Goal: Task Accomplishment & Management: Use online tool/utility

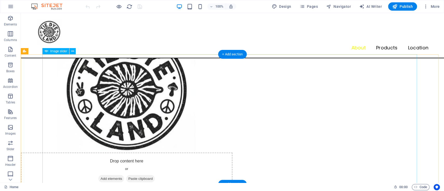
scroll to position [520, 0]
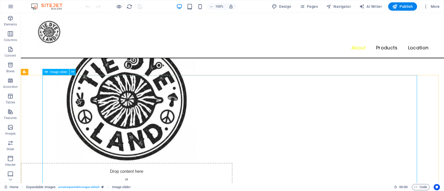
click at [57, 74] on div "Image slider" at bounding box center [55, 72] width 27 height 6
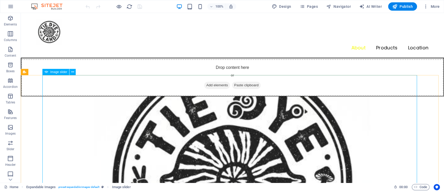
select select "ms"
select select "s"
select select "progressive"
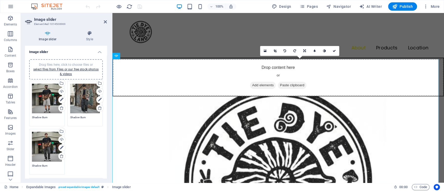
scroll to position [578, 0]
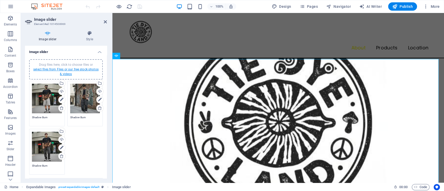
click at [69, 69] on link "select files from Files or our free stock photos & videos" at bounding box center [65, 72] width 65 height 8
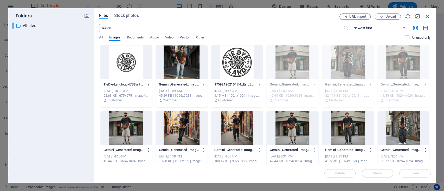
scroll to position [786, 0]
click at [426, 16] on icon "button" at bounding box center [427, 17] width 6 height 6
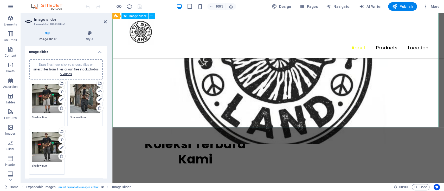
scroll to position [469, 0]
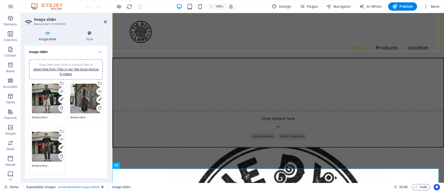
click at [214, 45] on nav "About Products Location" at bounding box center [278, 48] width 300 height 7
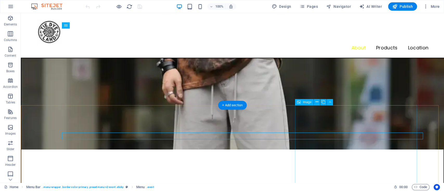
scroll to position [341, 0]
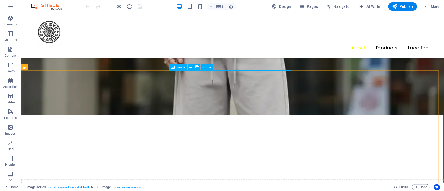
click at [181, 68] on span "Image" at bounding box center [180, 67] width 9 height 3
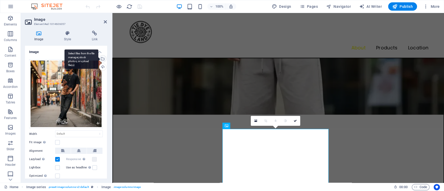
click at [102, 59] on div "Select files from the file manager, stock photos, or upload file(s)" at bounding box center [102, 59] width 8 height 8
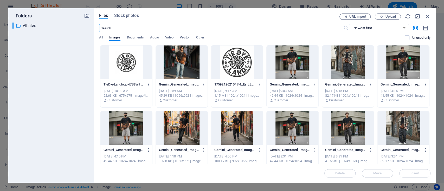
scroll to position [597, 0]
click at [393, 14] on button "Upload" at bounding box center [387, 17] width 26 height 6
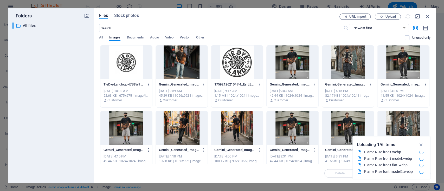
scroll to position [422, 0]
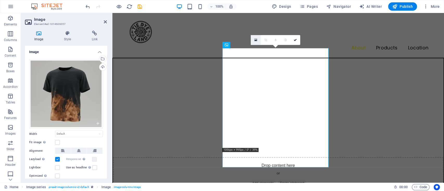
click at [254, 41] on link at bounding box center [255, 40] width 10 height 10
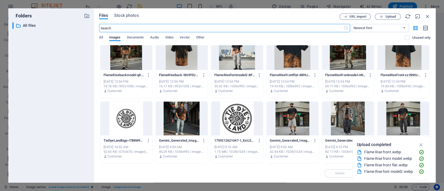
scroll to position [0, 0]
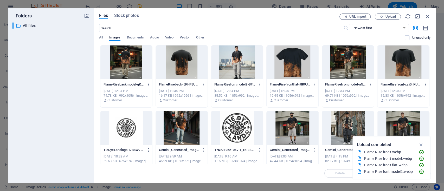
click at [225, 67] on div at bounding box center [237, 62] width 52 height 34
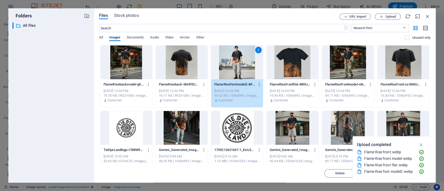
click at [422, 147] on icon "button" at bounding box center [421, 145] width 6 height 6
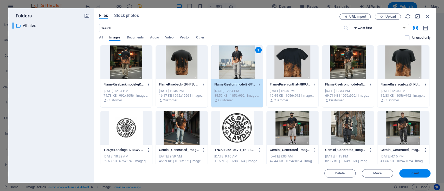
click at [419, 173] on span "Insert" at bounding box center [414, 173] width 27 height 3
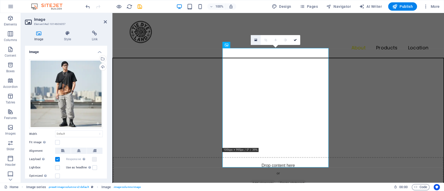
click at [254, 41] on icon at bounding box center [255, 40] width 3 height 4
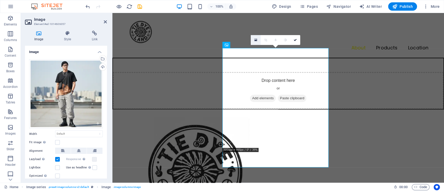
scroll to position [597, 0]
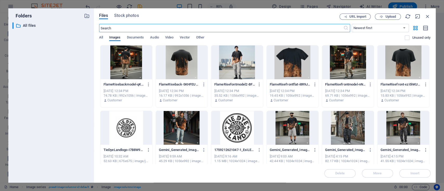
click at [350, 68] on div at bounding box center [348, 62] width 52 height 34
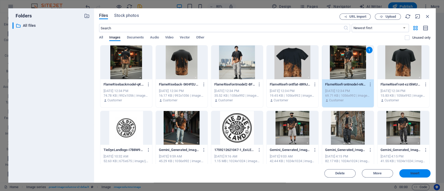
click at [414, 175] on button "Insert" at bounding box center [414, 173] width 31 height 8
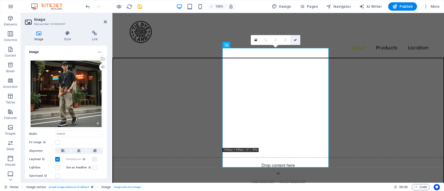
drag, startPoint x: 293, startPoint y: 37, endPoint x: 297, endPoint y: 30, distance: 7.8
click at [293, 37] on link at bounding box center [295, 40] width 10 height 10
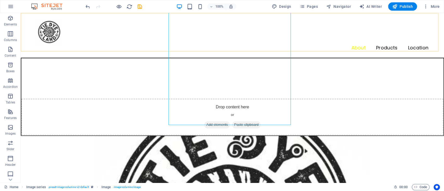
click at [304, 39] on div "Menu About Products Location" at bounding box center [232, 35] width 423 height 45
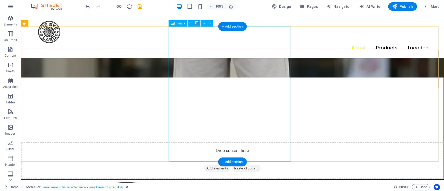
scroll to position [387, 0]
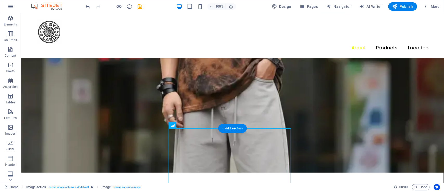
scroll to position [318, 0]
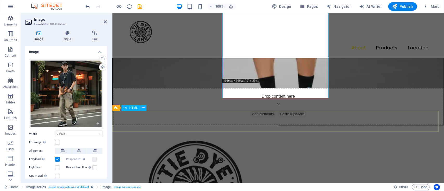
scroll to position [456, 0]
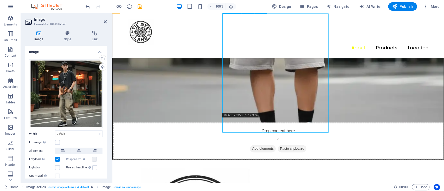
drag, startPoint x: 270, startPoint y: 105, endPoint x: 271, endPoint y: 116, distance: 11.0
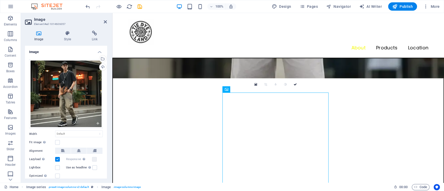
scroll to position [387, 0]
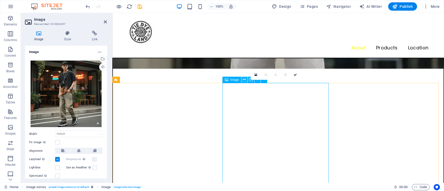
click at [243, 79] on icon at bounding box center [244, 79] width 3 height 5
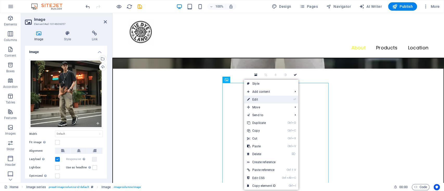
click at [262, 97] on link "⏎ Edit" at bounding box center [261, 100] width 35 height 8
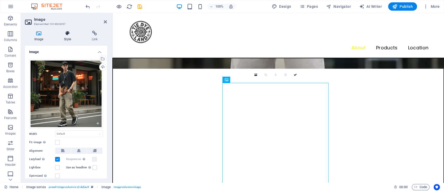
click at [69, 34] on icon at bounding box center [67, 33] width 25 height 5
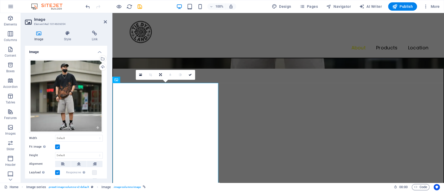
click at [150, 73] on icon at bounding box center [150, 74] width 3 height 3
click at [189, 72] on link at bounding box center [190, 75] width 10 height 10
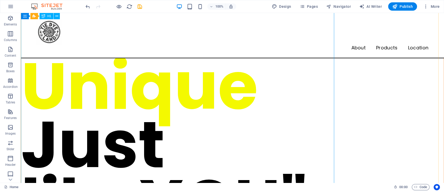
scroll to position [6, 0]
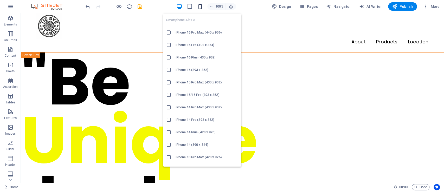
drag, startPoint x: 199, startPoint y: 7, endPoint x: 202, endPoint y: 33, distance: 26.6
click at [199, 7] on icon "button" at bounding box center [200, 7] width 6 height 6
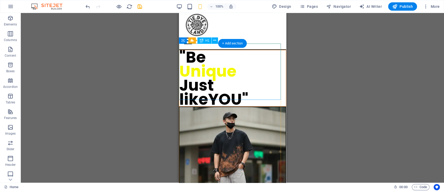
click at [256, 76] on div ""Be Unique Just like YOU"" at bounding box center [232, 78] width 107 height 56
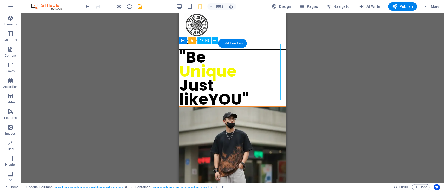
click at [200, 55] on div ""Be Unique Just like YOU"" at bounding box center [232, 78] width 107 height 56
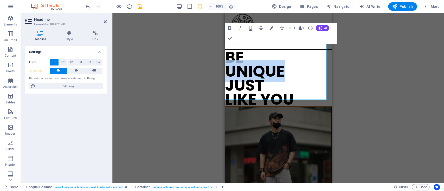
drag, startPoint x: 283, startPoint y: 61, endPoint x: 223, endPoint y: 63, distance: 60.1
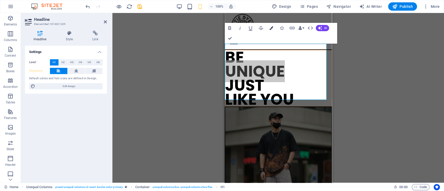
click at [268, 28] on button "Colors" at bounding box center [271, 28] width 10 height 10
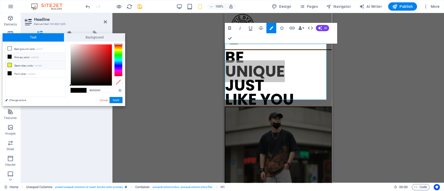
click at [23, 66] on li "Secondary color #f4f900" at bounding box center [35, 65] width 60 height 8
type input "#f4f900"
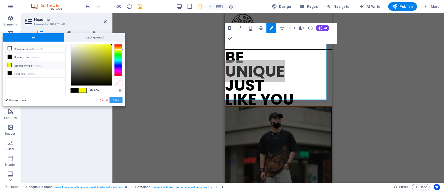
click at [115, 101] on button "Apply" at bounding box center [115, 100] width 13 height 6
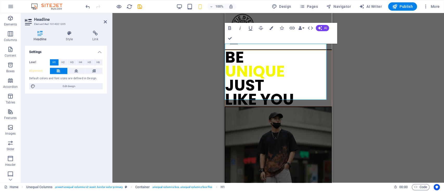
click at [168, 75] on div "Drag here to replace the existing content. Press “Ctrl” if you want to create a…" at bounding box center [277, 98] width 331 height 170
click at [288, 72] on h1 "BE ‌UNIQUE ‌JUST ‌LIKE YOU" at bounding box center [278, 78] width 107 height 56
drag, startPoint x: 227, startPoint y: 37, endPoint x: 97, endPoint y: 42, distance: 129.5
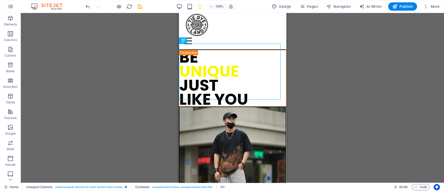
click at [316, 69] on div "Drag here to replace the existing content. Press “Ctrl” if you want to create a…" at bounding box center [232, 98] width 423 height 170
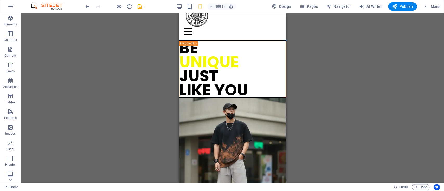
scroll to position [75, 0]
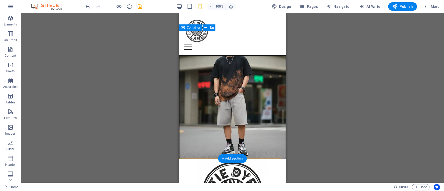
click at [217, 181] on span "Add elements" at bounding box center [217, 184] width 26 height 7
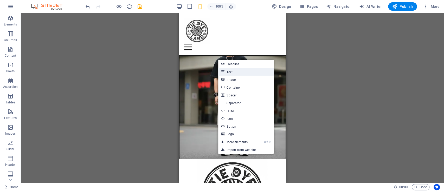
click at [230, 71] on link "Text" at bounding box center [245, 72] width 55 height 8
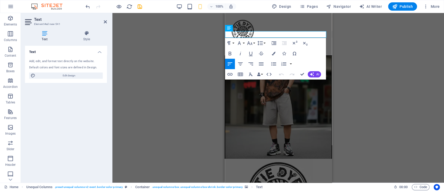
click at [289, 93] on figure at bounding box center [278, 94] width 106 height 127
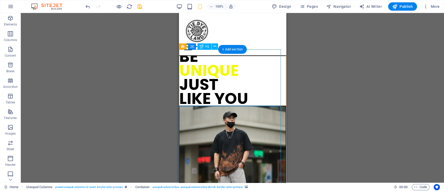
scroll to position [0, 0]
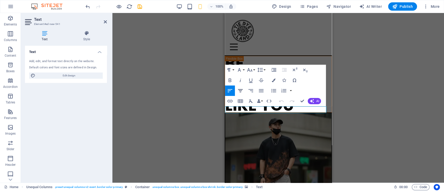
click at [241, 89] on icon "button" at bounding box center [240, 91] width 6 height 6
click at [372, 76] on div "Unequal Columns Container H1 Unequal Columns Unequal Columns Container Menu Bar…" at bounding box center [277, 98] width 331 height 170
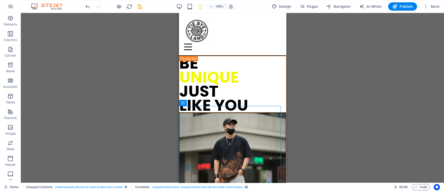
click at [316, 111] on div "Unequal Columns Container H1 Unequal Columns Unequal Columns Container Menu Bar…" at bounding box center [232, 98] width 423 height 170
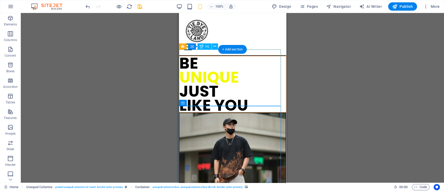
click at [252, 80] on div "BE UNIQUE JUST LIKE YOU" at bounding box center [232, 84] width 107 height 56
click at [214, 94] on div "BE UNIQUE JUST LIKE YOU" at bounding box center [232, 84] width 107 height 56
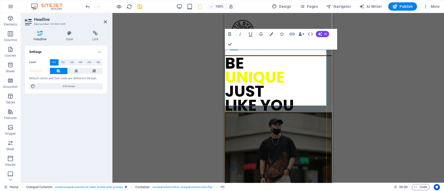
click at [259, 90] on h1 "BE UNIQUE JUST LIKE YOU" at bounding box center [278, 84] width 107 height 56
click at [258, 94] on h1 "BE UNIQUE JUST LIKE YOU" at bounding box center [278, 84] width 107 height 56
click at [295, 92] on h1 "BE UNIQUE JUST LIKE 'YOU" at bounding box center [278, 84] width 107 height 56
click at [355, 83] on div "Drag here to replace the existing content. Press “Ctrl” if you want to create a…" at bounding box center [277, 98] width 331 height 170
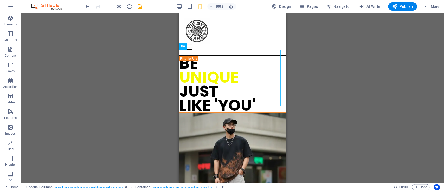
click at [327, 97] on div "Drag here to replace the existing content. Press “Ctrl” if you want to create a…" at bounding box center [232, 98] width 423 height 170
click at [205, 75] on div "BE UNIQUE JUST LIKE 'YOU'" at bounding box center [232, 84] width 107 height 56
click at [138, 5] on icon "save" at bounding box center [140, 7] width 6 height 6
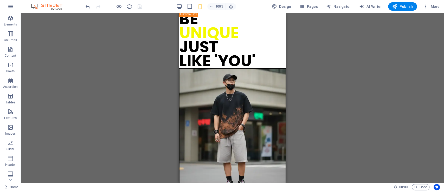
scroll to position [35, 0]
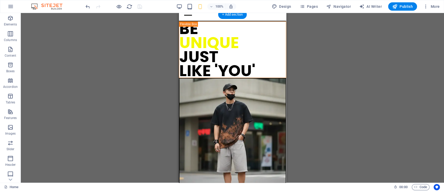
click at [226, 124] on figure at bounding box center [232, 141] width 106 height 127
select select "px"
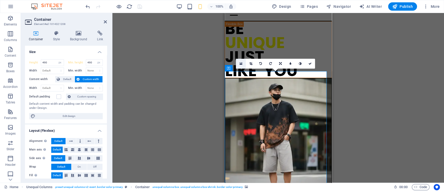
click at [242, 62] on link at bounding box center [241, 64] width 10 height 10
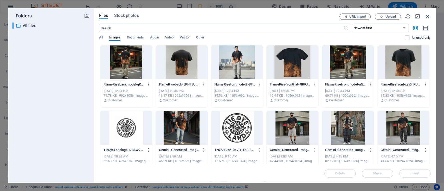
click at [231, 62] on div at bounding box center [237, 62] width 52 height 34
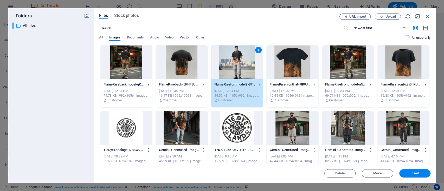
click at [342, 116] on div at bounding box center [348, 128] width 52 height 34
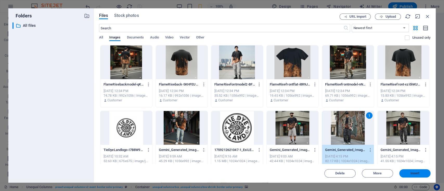
click at [413, 172] on span "Insert" at bounding box center [414, 173] width 9 height 3
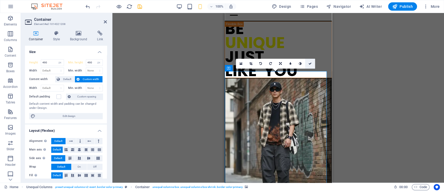
click at [308, 63] on icon at bounding box center [309, 63] width 3 height 3
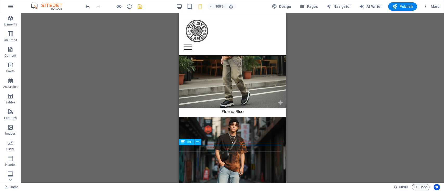
scroll to position [832, 0]
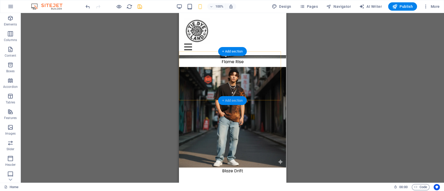
click at [231, 99] on div "+ Add section" at bounding box center [232, 100] width 29 height 9
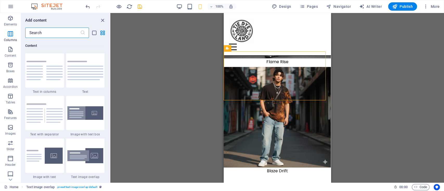
scroll to position [854, 0]
click at [55, 36] on input "text" at bounding box center [52, 33] width 55 height 10
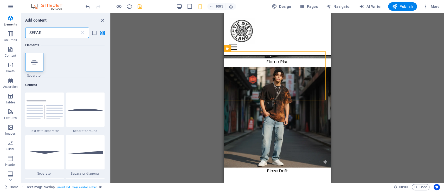
scroll to position [0, 0]
type input "SEPAR"
drag, startPoint x: 86, startPoint y: 113, endPoint x: 154, endPoint y: 133, distance: 70.3
click at [87, 113] on div at bounding box center [85, 110] width 39 height 34
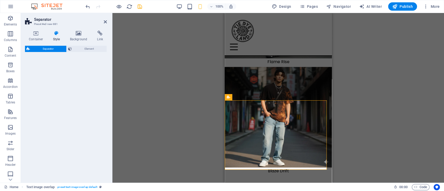
select select "circle"
select select "rem"
select select "preset-separator-v3-circle"
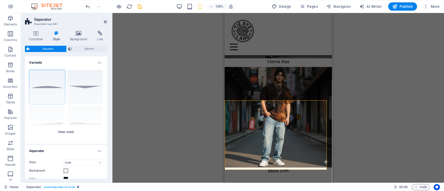
click at [56, 86] on div "Circle Default Diagonal Polygon 1 Polygon 2 Square Zigzag" at bounding box center [66, 105] width 82 height 78
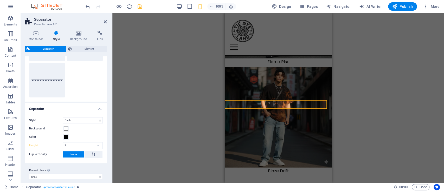
scroll to position [121, 0]
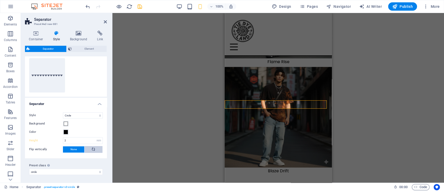
click at [93, 148] on icon at bounding box center [93, 149] width 6 height 3
click at [154, 133] on div "Unequal Columns Container H1 Unequal Columns Unequal Columns Container Menu Bar…" at bounding box center [277, 98] width 331 height 170
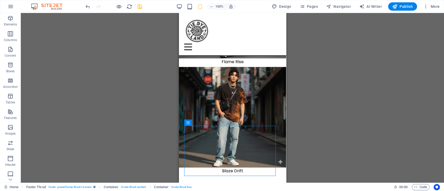
click at [349, 112] on div "Unequal Columns Container H1 Unequal Columns Unequal Columns Container Menu Bar…" at bounding box center [232, 98] width 423 height 170
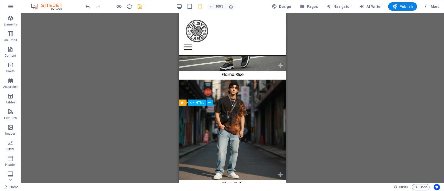
scroll to position [832, 0]
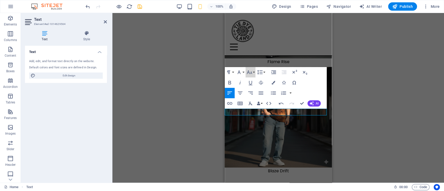
drag, startPoint x: 253, startPoint y: 72, endPoint x: 258, endPoint y: 85, distance: 13.4
click at [253, 74] on button "Font Size" at bounding box center [250, 72] width 10 height 10
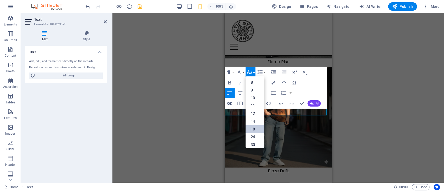
click at [256, 129] on link "18" at bounding box center [254, 129] width 19 height 8
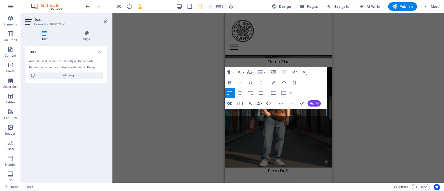
drag, startPoint x: 247, startPoint y: 111, endPoint x: 471, endPoint y: 88, distance: 225.5
click at [255, 70] on div "Paragraph Format Normal Heading 1 Heading 2 Heading 3 Heading 4 Heading 5 Headi…" at bounding box center [245, 72] width 41 height 10
click at [252, 72] on button "Font Size" at bounding box center [250, 72] width 10 height 10
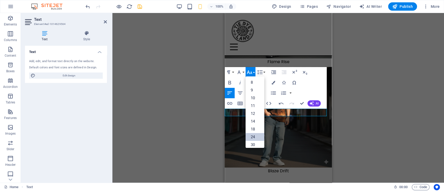
click at [257, 136] on link "24" at bounding box center [254, 137] width 19 height 8
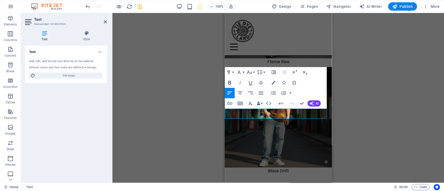
click at [231, 81] on icon "button" at bounding box center [229, 83] width 6 height 6
click at [241, 93] on icon "button" at bounding box center [240, 93] width 6 height 6
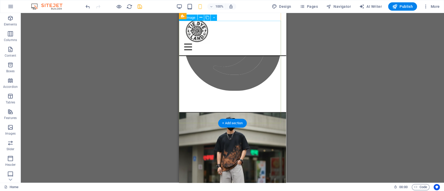
scroll to position [624, 0]
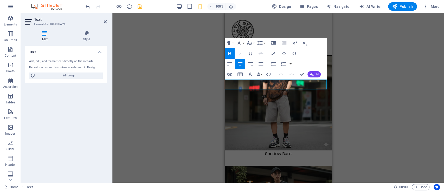
click at [252, 43] on button "Font Size" at bounding box center [250, 43] width 10 height 10
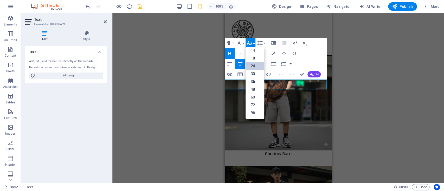
scroll to position [42, 0]
click at [347, 83] on div "Unequal Columns Container H1 Unequal Columns Unequal Columns Container Menu Bar…" at bounding box center [277, 98] width 331 height 170
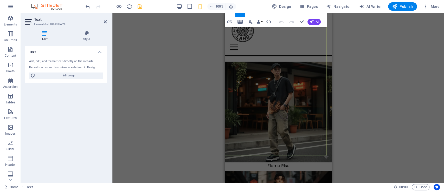
scroll to position [866, 0]
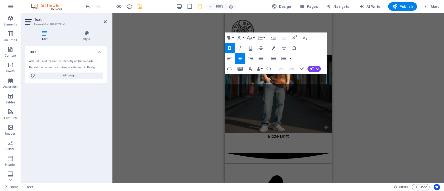
drag, startPoint x: 292, startPoint y: 79, endPoint x: 245, endPoint y: 76, distance: 47.9
click at [252, 38] on button "Font Size" at bounding box center [250, 37] width 10 height 10
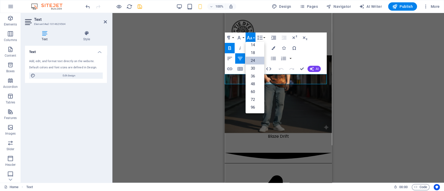
scroll to position [42, 0]
click at [253, 61] on link "24" at bounding box center [254, 61] width 19 height 8
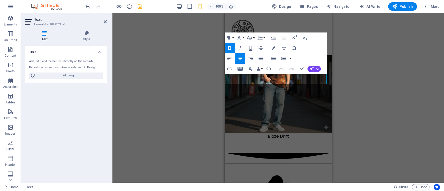
click at [285, 48] on icon "button" at bounding box center [284, 48] width 4 height 4
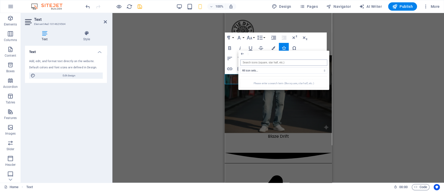
click at [281, 63] on input "search" at bounding box center [283, 63] width 87 height 6
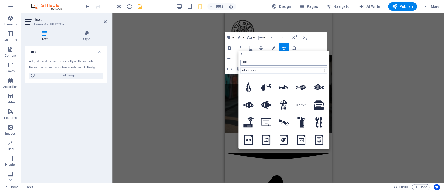
type input "FIRE"
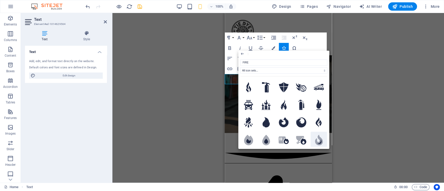
click at [319, 140] on icon at bounding box center [319, 140] width 8 height 10
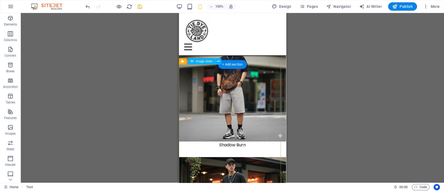
scroll to position [624, 0]
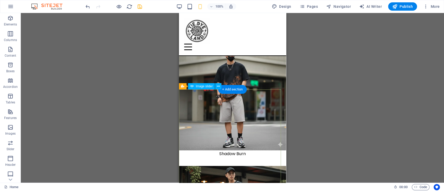
click at [217, 85] on icon at bounding box center [217, 86] width 3 height 5
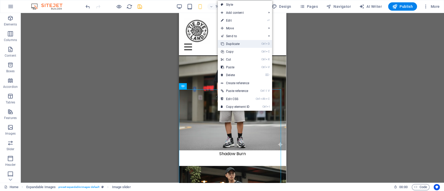
click at [249, 43] on link "Ctrl D Duplicate" at bounding box center [234, 44] width 35 height 8
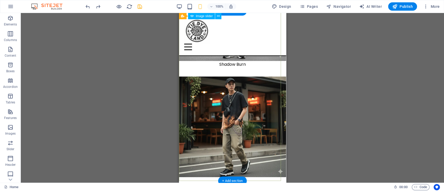
scroll to position [683, 0]
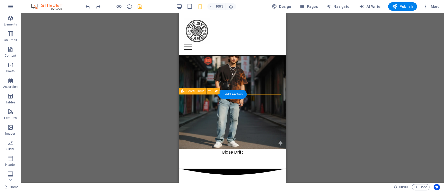
scroll to position [821, 0]
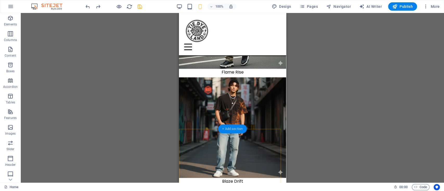
drag, startPoint x: 231, startPoint y: 130, endPoint x: 8, endPoint y: 119, distance: 223.5
click at [231, 130] on div "+ Add section" at bounding box center [232, 128] width 29 height 9
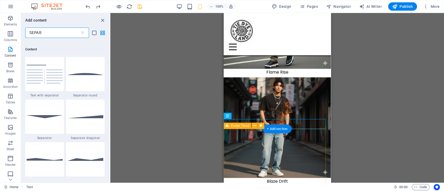
scroll to position [39, 0]
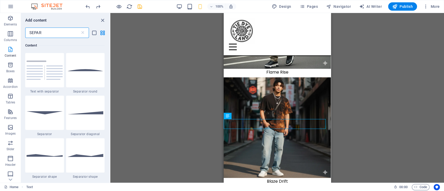
drag, startPoint x: 49, startPoint y: 32, endPoint x: 0, endPoint y: 57, distance: 54.9
click at [0, 38] on div "Elements Columns Content Boxes Accordion Tables Features Images Slider Header F…" at bounding box center [55, 98] width 110 height 170
click at [12, 145] on icon "button" at bounding box center [10, 143] width 6 height 6
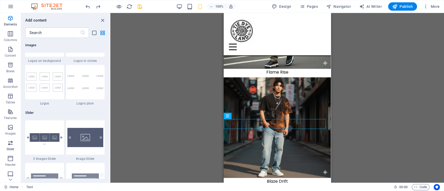
scroll to position [2890, 0]
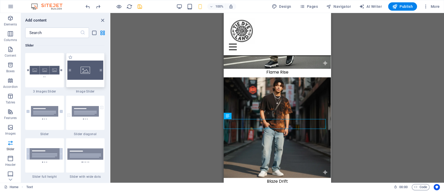
click at [87, 70] on img at bounding box center [85, 70] width 36 height 19
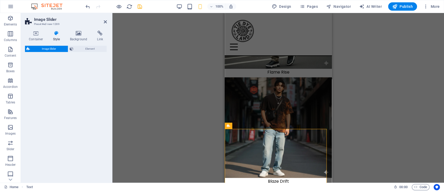
select select "rem"
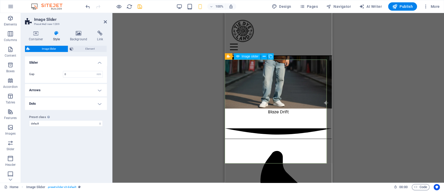
scroll to position [856, 0]
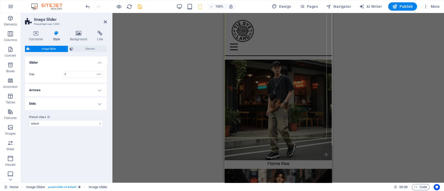
scroll to position [787, 0]
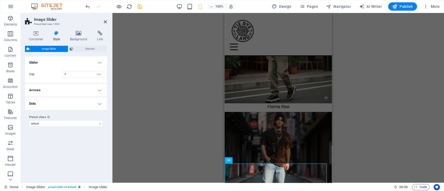
click at [349, 95] on div "Drag here to replace the existing content. Press “Ctrl” if you want to create a…" at bounding box center [277, 98] width 331 height 170
click at [84, 35] on icon at bounding box center [78, 33] width 25 height 5
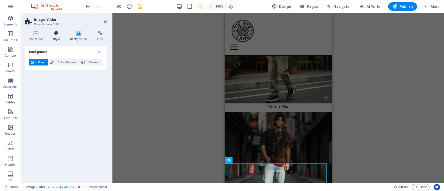
click at [58, 34] on icon at bounding box center [56, 33] width 15 height 5
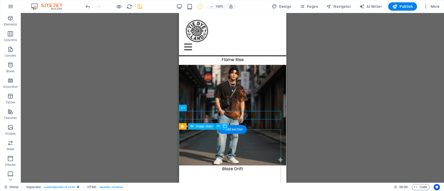
scroll to position [891, 0]
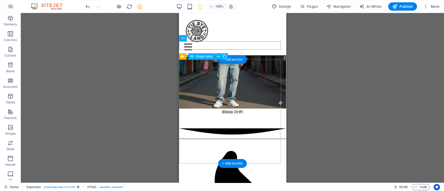
select select "px"
select select "ms"
select select "s"
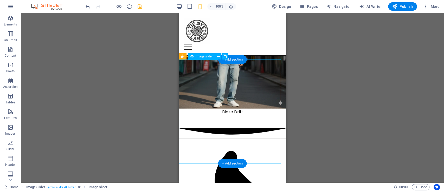
select select "progressive"
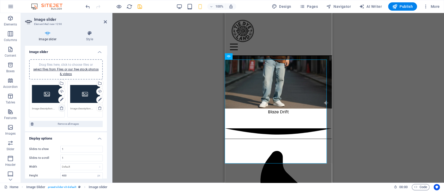
click at [63, 109] on icon at bounding box center [62, 108] width 4 height 4
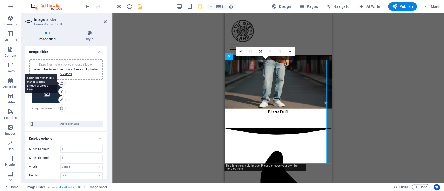
click at [61, 81] on div "Select files from the file manager, stock photos, or upload file(s)" at bounding box center [61, 84] width 8 height 8
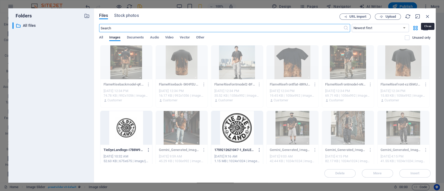
click at [425, 13] on div "Files Stock photos URL import Upload ​ Newest first Oldest first Name (A-Z) Nam…" at bounding box center [264, 95] width 341 height 174
click at [424, 16] on icon "button" at bounding box center [427, 17] width 6 height 6
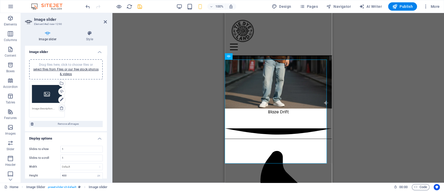
click at [60, 110] on icon at bounding box center [62, 108] width 4 height 4
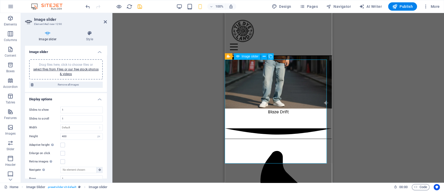
click at [248, 57] on span "Image slider" at bounding box center [249, 56] width 17 height 3
click at [72, 71] on div "Drag files here, click to choose files or select files from Files or our free s…" at bounding box center [65, 69] width 67 height 14
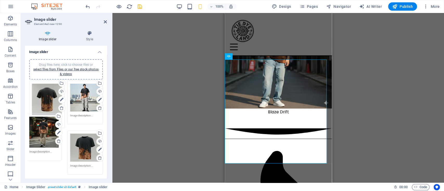
drag, startPoint x: 48, startPoint y: 101, endPoint x: 51, endPoint y: 124, distance: 23.8
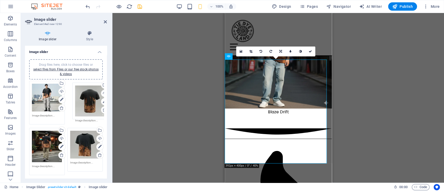
drag, startPoint x: 47, startPoint y: 103, endPoint x: 90, endPoint y: 105, distance: 43.2
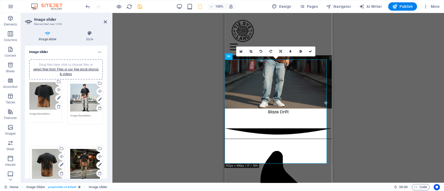
drag, startPoint x: 83, startPoint y: 144, endPoint x: 44, endPoint y: 99, distance: 60.4
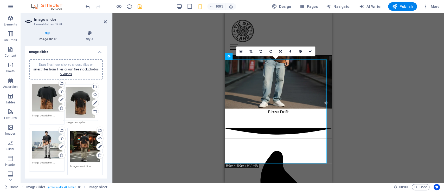
drag, startPoint x: 53, startPoint y: 139, endPoint x: 86, endPoint y: 97, distance: 54.0
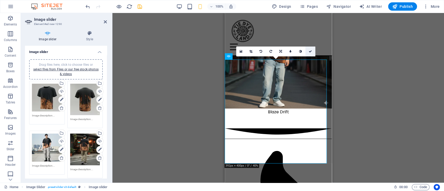
click at [310, 51] on icon at bounding box center [309, 51] width 3 height 3
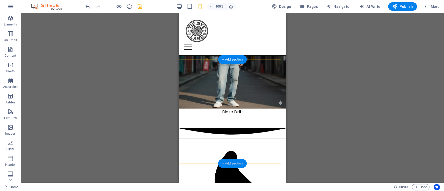
click at [229, 166] on div "+ Add section" at bounding box center [232, 163] width 29 height 9
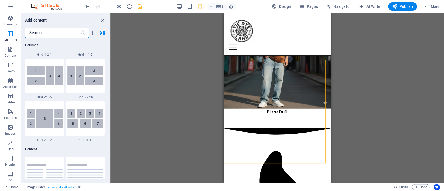
scroll to position [646, 0]
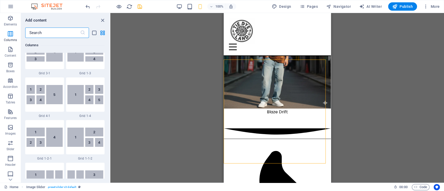
click at [61, 35] on input "text" at bounding box center [52, 33] width 55 height 10
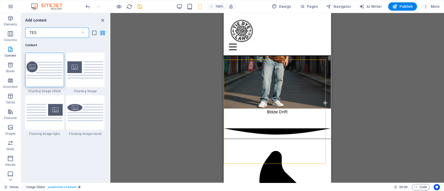
scroll to position [0, 0]
type input "TES"
click at [77, 68] on img at bounding box center [85, 69] width 36 height 17
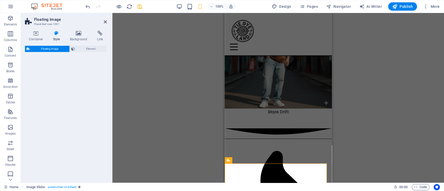
select select "%"
select select "rem"
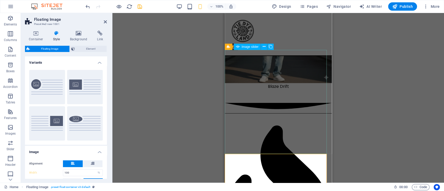
scroll to position [925, 0]
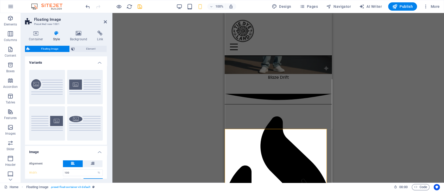
click at [332, 87] on div "Drag here to replace the existing content. Press “Ctrl” if you want to create a…" at bounding box center [277, 98] width 331 height 170
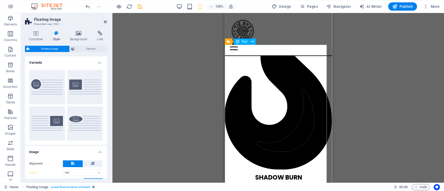
scroll to position [1029, 0]
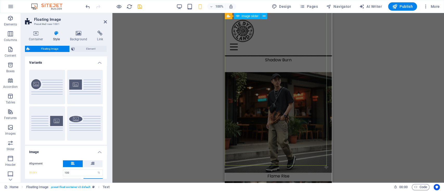
scroll to position [821, 0]
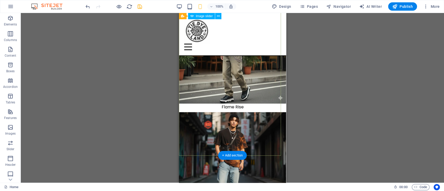
scroll to position [787, 0]
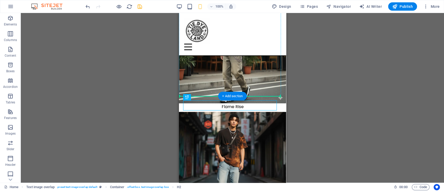
drag, startPoint x: 256, startPoint y: 104, endPoint x: 256, endPoint y: 82, distance: 22.6
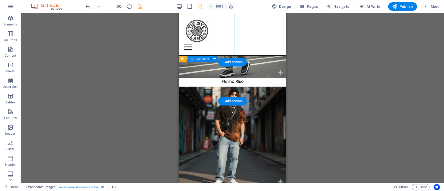
scroll to position [821, 0]
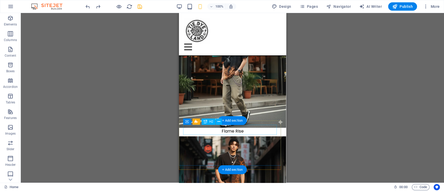
scroll to position [752, 0]
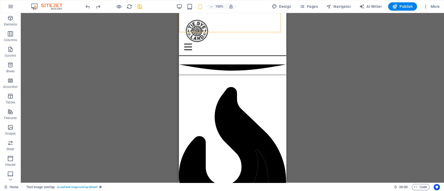
drag, startPoint x: 182, startPoint y: 148, endPoint x: 269, endPoint y: 159, distance: 87.5
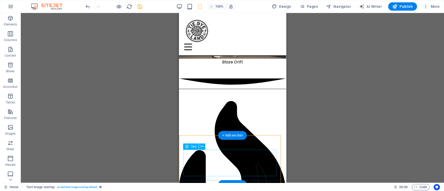
scroll to position [941, 0]
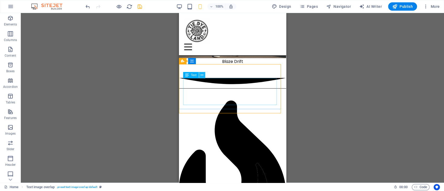
click at [202, 74] on icon at bounding box center [201, 74] width 3 height 5
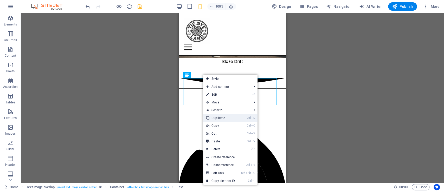
click at [222, 117] on link "Ctrl D Duplicate" at bounding box center [220, 118] width 35 height 8
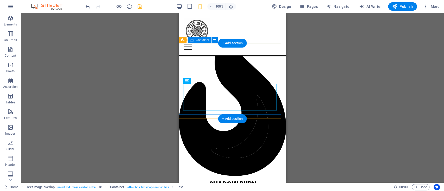
scroll to position [1010, 0]
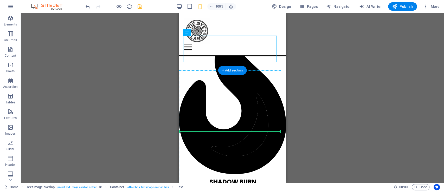
drag, startPoint x: 215, startPoint y: 55, endPoint x: 219, endPoint y: 130, distance: 75.4
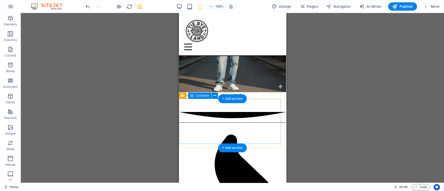
scroll to position [906, 0]
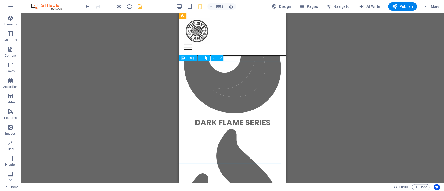
scroll to position [421, 0]
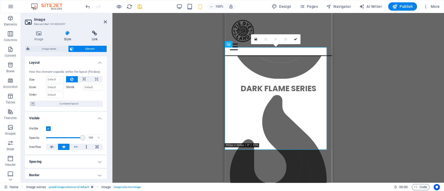
click at [95, 34] on icon at bounding box center [94, 33] width 24 height 5
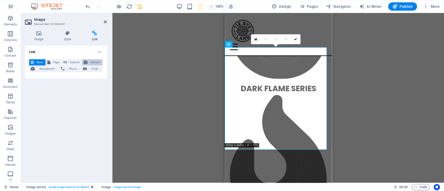
click at [92, 62] on span "Element" at bounding box center [95, 62] width 12 height 6
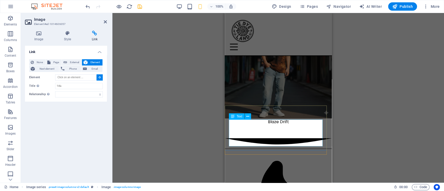
scroll to position [870, 0]
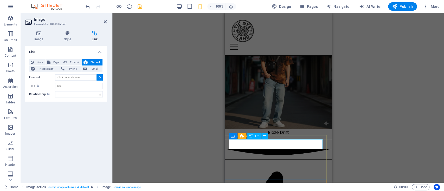
type input "#ed-1014519064"
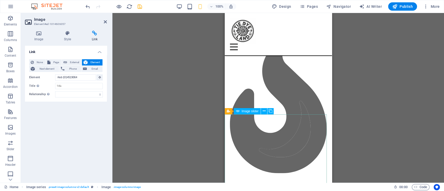
scroll to position [422, 0]
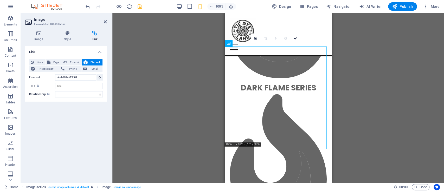
drag, startPoint x: 104, startPoint y: 21, endPoint x: 108, endPoint y: 24, distance: 5.6
click at [104, 21] on icon at bounding box center [105, 22] width 3 height 4
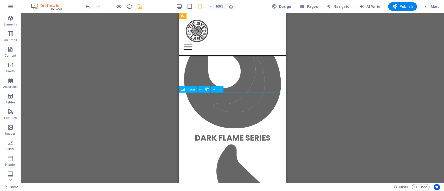
scroll to position [416, 0]
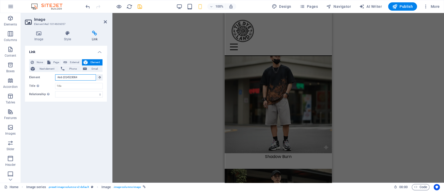
scroll to position [379, 0]
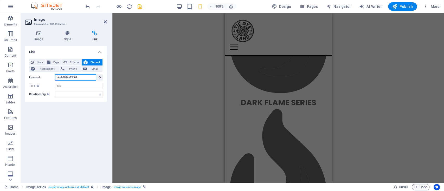
drag, startPoint x: 85, startPoint y: 76, endPoint x: 33, endPoint y: 80, distance: 51.8
click at [33, 80] on div "Element #ed-1014519064" at bounding box center [66, 77] width 74 height 6
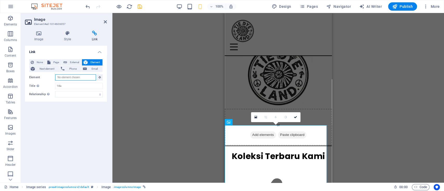
scroll to position [0, 0]
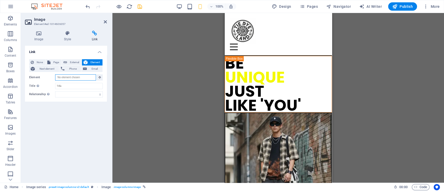
click at [82, 78] on input "Element" at bounding box center [75, 77] width 41 height 6
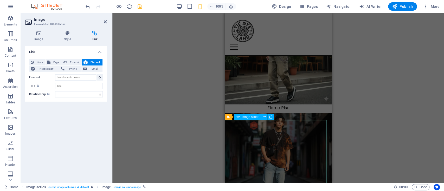
scroll to position [792, 0]
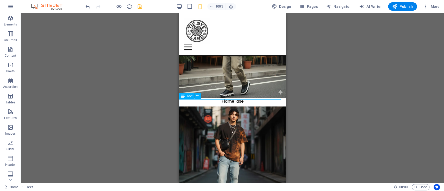
click at [92, 78] on div "Drag here to replace the existing content. Press “Ctrl” if you want to create a…" at bounding box center [232, 98] width 423 height 170
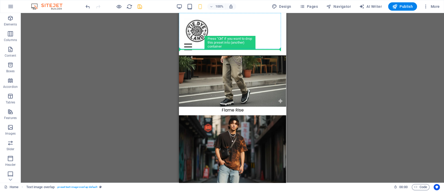
scroll to position [778, 0]
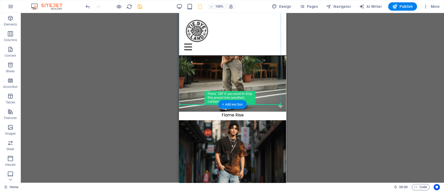
drag, startPoint x: 181, startPoint y: 111, endPoint x: 192, endPoint y: 61, distance: 51.2
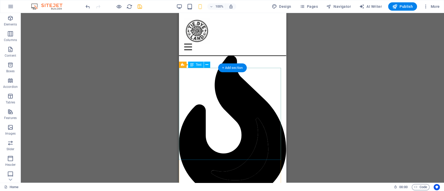
scroll to position [1021, 0]
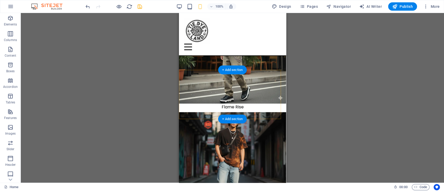
scroll to position [813, 0]
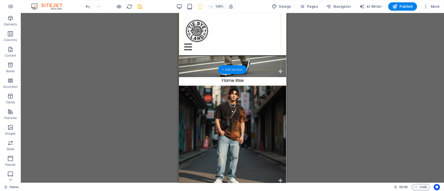
click at [237, 66] on div "+ Add section" at bounding box center [232, 69] width 29 height 9
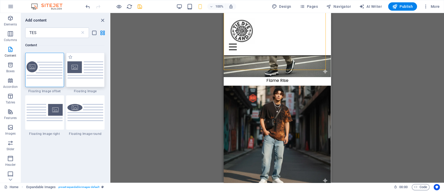
click at [85, 71] on img at bounding box center [85, 69] width 36 height 17
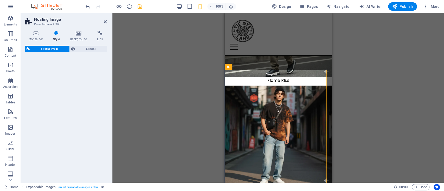
select select "%"
select select "rem"
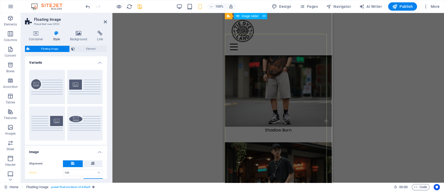
scroll to position [605, 0]
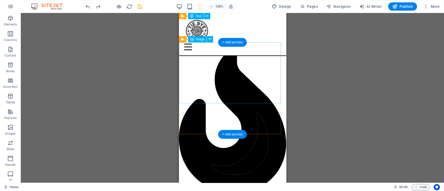
scroll to position [986, 0]
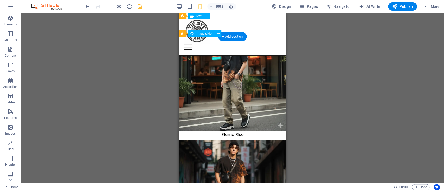
scroll to position [778, 0]
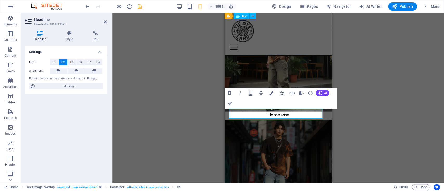
click at [283, 90] on button "Icons" at bounding box center [281, 93] width 10 height 10
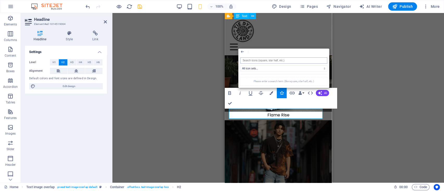
click at [267, 61] on input "search" at bounding box center [283, 60] width 87 height 6
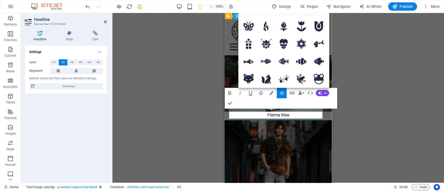
type input "fire"
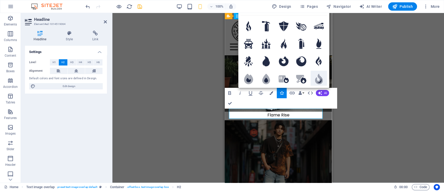
click at [318, 77] on icon at bounding box center [319, 79] width 8 height 10
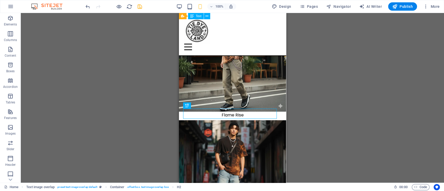
click at [339, 122] on div "Unequal Columns Container H1 Unequal Columns Unequal Columns Container Menu Bar…" at bounding box center [232, 98] width 423 height 170
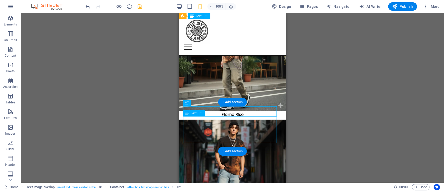
scroll to position [813, 0]
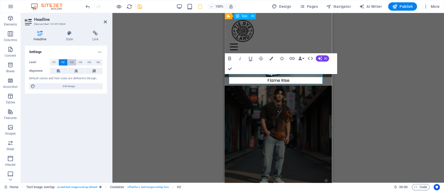
click at [71, 60] on span "H3" at bounding box center [71, 62] width 3 height 6
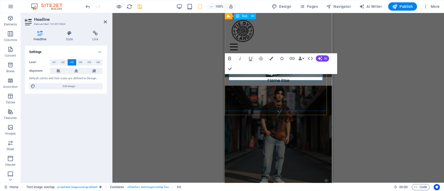
drag, startPoint x: 228, startPoint y: 76, endPoint x: 270, endPoint y: 77, distance: 41.8
drag, startPoint x: 229, startPoint y: 56, endPoint x: 243, endPoint y: 65, distance: 16.9
click at [230, 56] on icon "button" at bounding box center [229, 58] width 6 height 6
click at [353, 80] on div "Unequal Columns Container H1 Unequal Columns Unequal Columns Container Menu Bar…" at bounding box center [277, 98] width 331 height 170
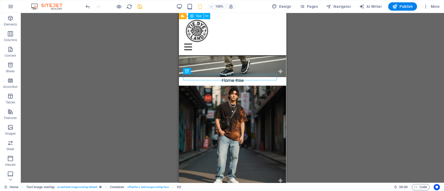
click at [300, 95] on div "Unequal Columns Container H1 Unequal Columns Unequal Columns Container Menu Bar…" at bounding box center [232, 98] width 423 height 170
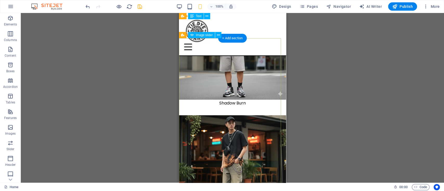
scroll to position [744, 0]
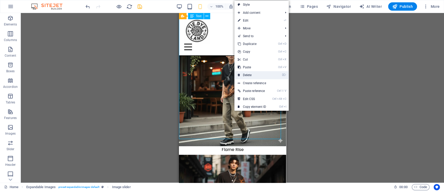
click at [252, 74] on link "⌦ Delete" at bounding box center [251, 75] width 35 height 8
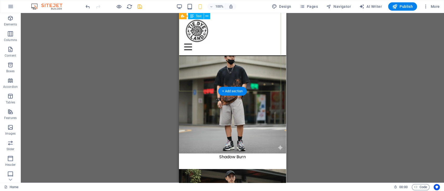
scroll to position [640, 0]
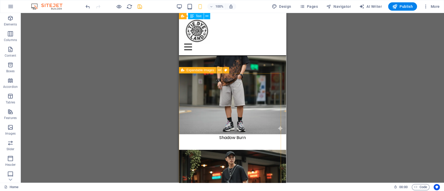
click at [218, 71] on icon at bounding box center [219, 70] width 3 height 5
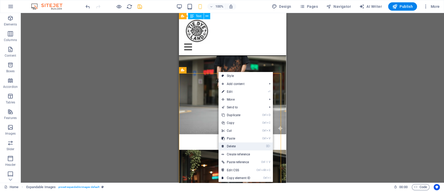
click at [241, 143] on link "⌦ Delete" at bounding box center [235, 146] width 35 height 8
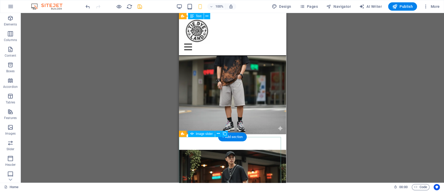
click at [217, 134] on icon at bounding box center [217, 133] width 3 height 5
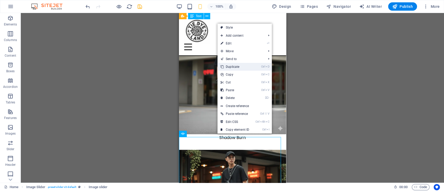
click at [249, 65] on link "Ctrl D Duplicate" at bounding box center [234, 67] width 35 height 8
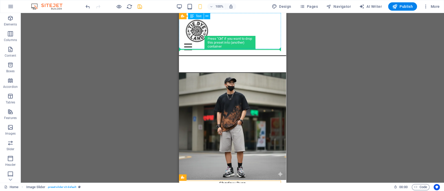
scroll to position [594, 0]
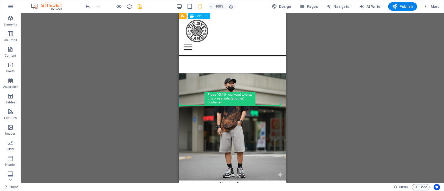
drag, startPoint x: 244, startPoint y: 110, endPoint x: 246, endPoint y: 103, distance: 6.7
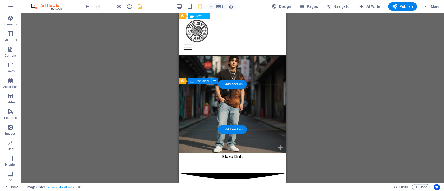
scroll to position [836, 0]
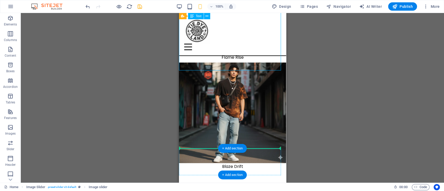
drag, startPoint x: 243, startPoint y: 59, endPoint x: 247, endPoint y: 148, distance: 89.2
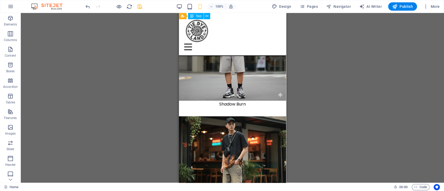
scroll to position [663, 0]
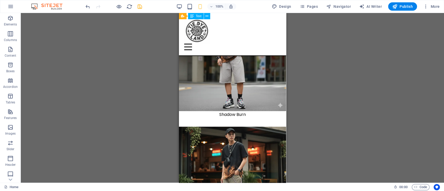
click at [303, 102] on div "Unequal Columns Container H1 Unequal Columns Unequal Columns Container Menu Bar…" at bounding box center [232, 98] width 423 height 170
click at [139, 4] on icon "save" at bounding box center [140, 7] width 6 height 6
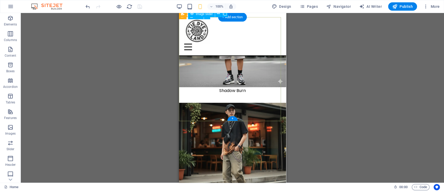
scroll to position [697, 0]
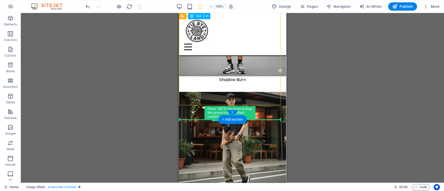
drag, startPoint x: 247, startPoint y: 61, endPoint x: 245, endPoint y: 116, distance: 54.6
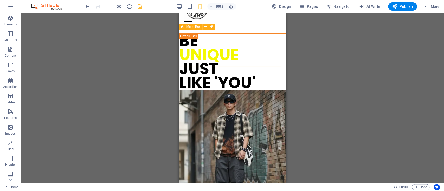
scroll to position [0, 0]
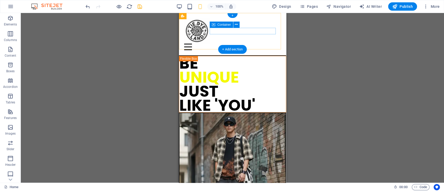
click at [238, 44] on div "Menu" at bounding box center [232, 47] width 97 height 6
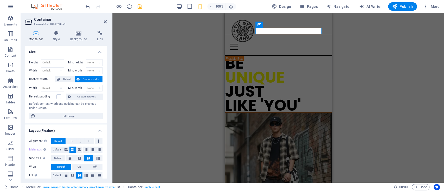
click at [335, 43] on div "Unequal Columns Container H1 Unequal Columns Unequal Columns Container Menu Bar…" at bounding box center [277, 98] width 331 height 170
click at [278, 73] on div "BE UNIQUE JUST LIKE 'YOU'" at bounding box center [278, 84] width 107 height 56
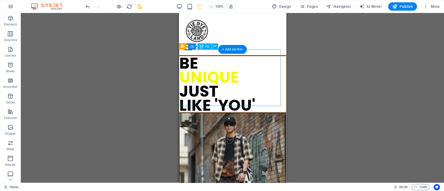
click at [202, 82] on div "BE UNIQUE JUST LIKE 'YOU'" at bounding box center [232, 84] width 107 height 56
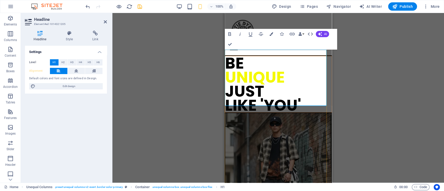
click at [252, 83] on h1 "BE UNIQUE JUST LIKE 'YOU'" at bounding box center [278, 84] width 107 height 56
drag, startPoint x: 261, startPoint y: 81, endPoint x: 239, endPoint y: 93, distance: 25.7
click at [226, 84] on h1 "BE UNIQUE JUST LIKE 'YOU'" at bounding box center [278, 84] width 107 height 56
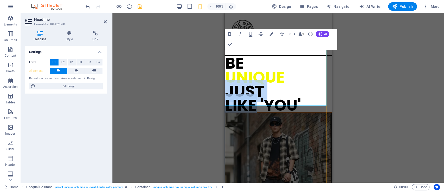
drag, startPoint x: 255, startPoint y: 98, endPoint x: 226, endPoint y: 82, distance: 33.1
click at [226, 82] on h1 "BE UNIQUE JUST LIKE 'YOU'" at bounding box center [278, 84] width 107 height 56
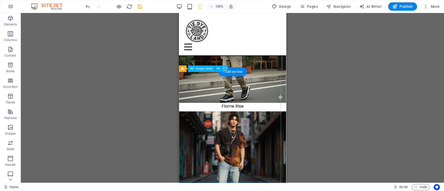
scroll to position [762, 0]
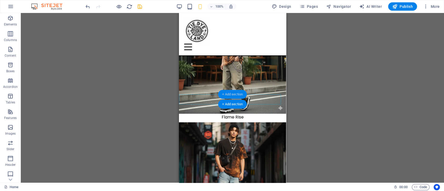
click at [241, 96] on div "+ Add section" at bounding box center [232, 94] width 29 height 9
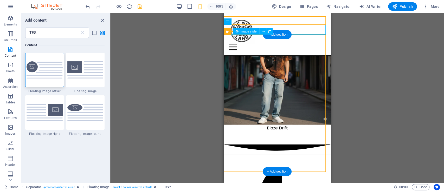
scroll to position [866, 0]
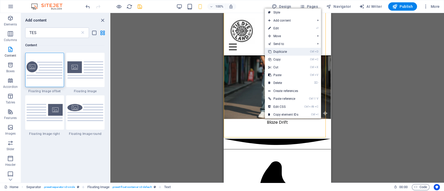
click at [293, 52] on link "Ctrl D Duplicate" at bounding box center [283, 52] width 36 height 8
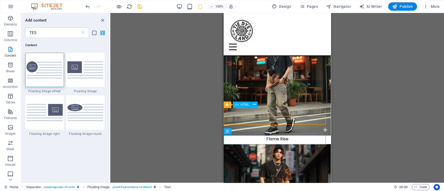
scroll to position [780, 0]
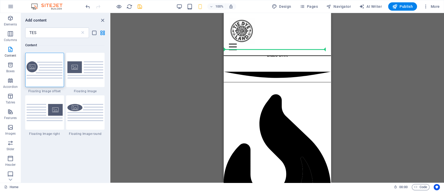
scroll to position [931, 0]
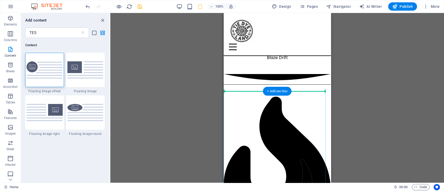
drag, startPoint x: 297, startPoint y: 89, endPoint x: 293, endPoint y: 92, distance: 5.2
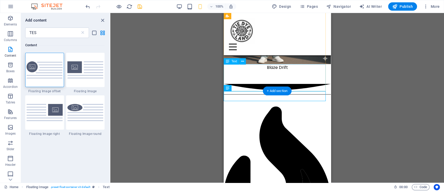
click at [279, 89] on div "+ Add section" at bounding box center [276, 91] width 29 height 9
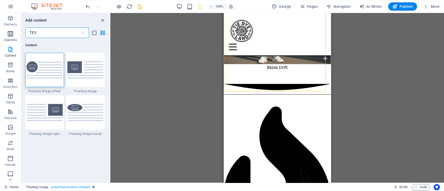
drag, startPoint x: 55, startPoint y: 36, endPoint x: 16, endPoint y: 36, distance: 38.5
click at [16, 36] on div "Elements Columns Content Boxes Accordion Tables Features Images Slider Header F…" at bounding box center [55, 98] width 110 height 170
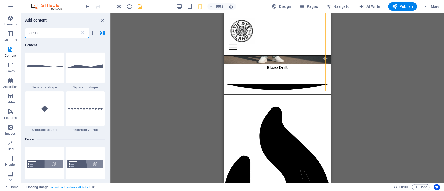
scroll to position [139, 0]
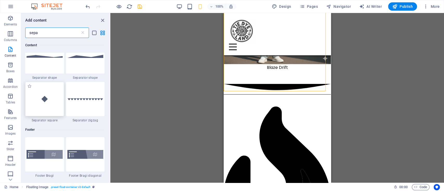
type input "sepa"
click at [52, 97] on img at bounding box center [45, 99] width 36 height 24
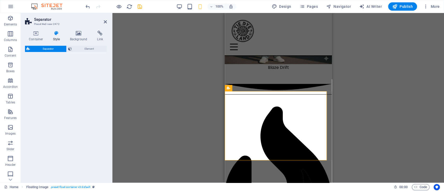
select select "square"
select select "rem"
select select "preset-separator-v3-square"
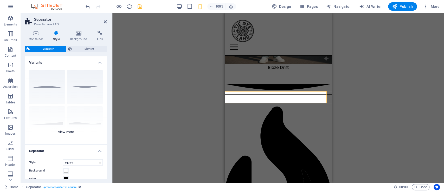
click at [67, 131] on div "Circle Default Diagonal Polygon 1 Polygon 2 Square Zigzag" at bounding box center [66, 105] width 82 height 78
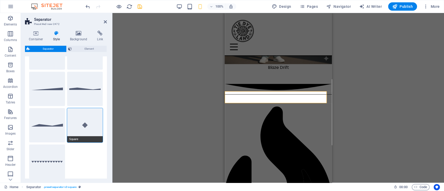
scroll to position [112, 0]
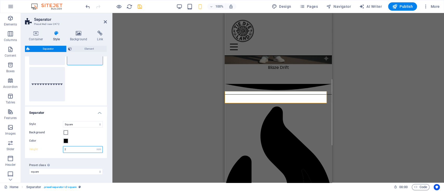
drag, startPoint x: 72, startPoint y: 149, endPoint x: 52, endPoint y: 150, distance: 20.1
click at [52, 150] on div "Height 2 rem px vh vw" at bounding box center [66, 149] width 74 height 7
type input "1"
click at [87, 141] on div "Color" at bounding box center [66, 141] width 74 height 6
click at [87, 157] on div "Style Triangle Circle Diagonal Zigzag Polygon 1 Polygon 2 Square Background Col…" at bounding box center [66, 137] width 84 height 42
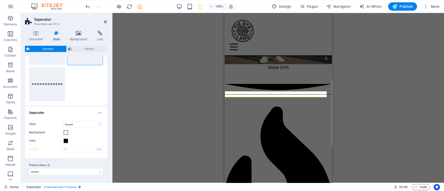
click at [181, 129] on div "Unequal Columns Container H1 Unequal Columns Unequal Columns Container Menu Bar…" at bounding box center [277, 98] width 331 height 170
click at [359, 108] on div "Unequal Columns Container H1 Unequal Columns Unequal Columns Container Menu Bar…" at bounding box center [277, 98] width 331 height 170
drag, startPoint x: 105, startPoint y: 22, endPoint x: 107, endPoint y: 24, distance: 2.8
click at [105, 22] on icon at bounding box center [105, 22] width 3 height 4
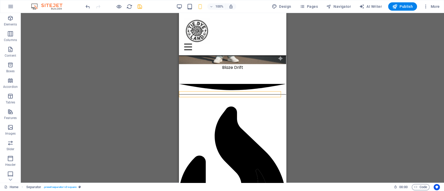
click at [148, 89] on div "Unequal Columns Container H1 Unequal Columns Unequal Columns Container Menu Bar…" at bounding box center [232, 98] width 423 height 170
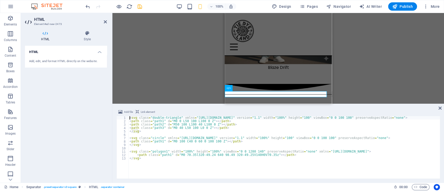
type textarea "svg class="double-triangle" xmlns="[URL][DOMAIN_NAME]" version="1.1" width="100…"
drag, startPoint x: 373, startPoint y: 86, endPoint x: 365, endPoint y: 86, distance: 7.8
click at [372, 86] on div "Unequal Columns Container H1 Unequal Columns Unequal Columns Container Menu Bar…" at bounding box center [277, 58] width 331 height 91
drag, startPoint x: 438, startPoint y: 109, endPoint x: 419, endPoint y: 103, distance: 19.2
click at [436, 108] on div "Add file Link element svg class="double-triangle" xmlns="[URL][DOMAIN_NAME]" ve…" at bounding box center [277, 144] width 331 height 78
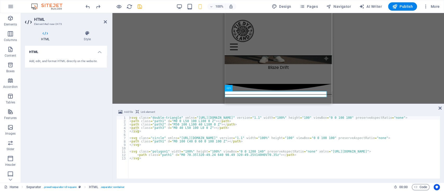
click at [355, 79] on div "Unequal Columns Container H1 Unequal Columns Unequal Columns Container Menu Bar…" at bounding box center [277, 58] width 331 height 91
click at [438, 108] on icon at bounding box center [439, 108] width 3 height 4
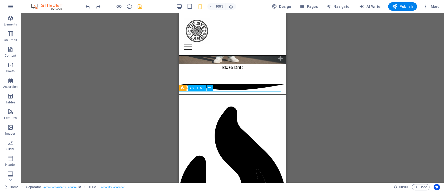
click at [205, 88] on icon at bounding box center [205, 87] width 3 height 5
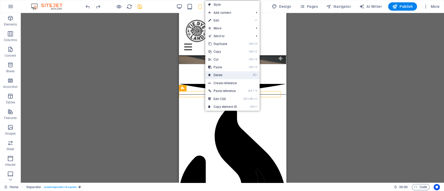
click at [230, 75] on link "⌦ Delete" at bounding box center [222, 75] width 35 height 8
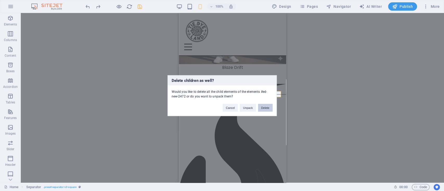
click at [265, 106] on button "Delete" at bounding box center [265, 108] width 15 height 8
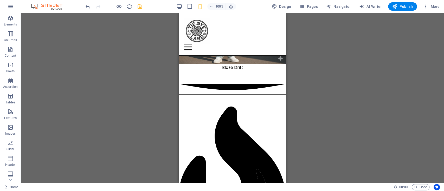
click at [326, 99] on div "Unequal Columns Container H1 Unequal Columns Unequal Columns Container Menu Bar…" at bounding box center [232, 98] width 423 height 170
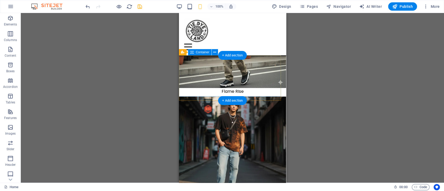
scroll to position [748, 0]
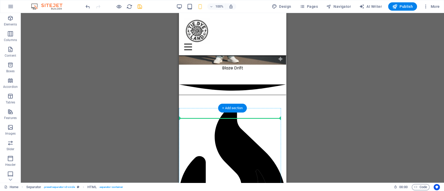
scroll to position [921, 0]
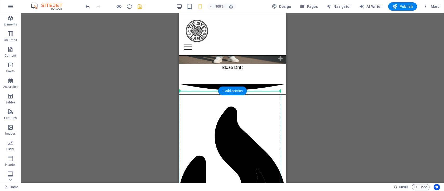
drag, startPoint x: 253, startPoint y: 109, endPoint x: 247, endPoint y: 91, distance: 19.2
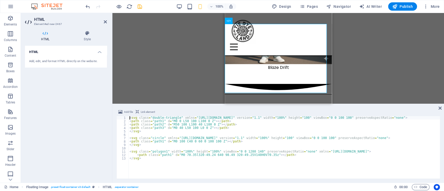
scroll to position [1017, 0]
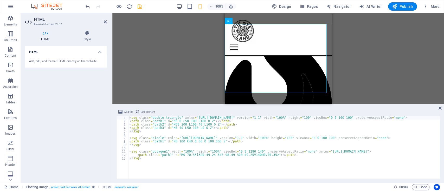
click at [385, 63] on div "Unequal Columns Container H1 Unequal Columns Unequal Columns Container Menu Bar…" at bounding box center [277, 58] width 331 height 91
click at [436, 111] on div "Add file Link element" at bounding box center [277, 113] width 323 height 8
click at [440, 109] on icon at bounding box center [439, 108] width 3 height 4
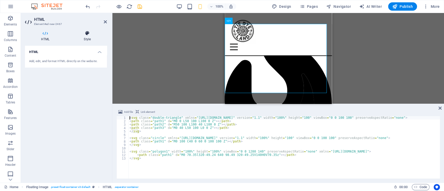
click at [93, 36] on icon at bounding box center [87, 33] width 39 height 5
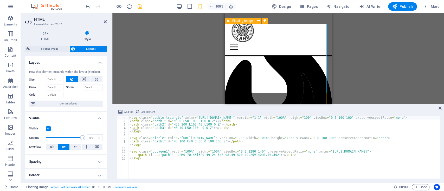
drag, startPoint x: 104, startPoint y: 21, endPoint x: 164, endPoint y: 33, distance: 60.9
click at [104, 21] on icon at bounding box center [105, 22] width 3 height 4
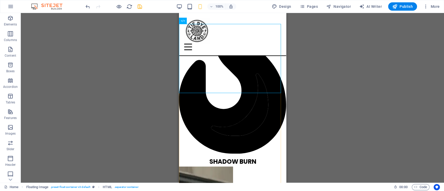
drag, startPoint x: 396, startPoint y: 44, endPoint x: 364, endPoint y: 47, distance: 32.4
click at [395, 44] on div "Unequal Columns Container H1 Unequal Columns Unequal Columns Container Menu Bar…" at bounding box center [232, 98] width 423 height 170
drag, startPoint x: 242, startPoint y: 59, endPoint x: 245, endPoint y: 64, distance: 5.8
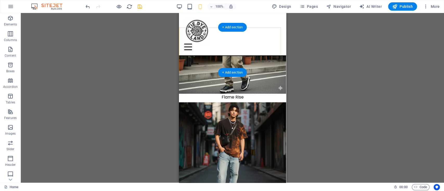
scroll to position [774, 0]
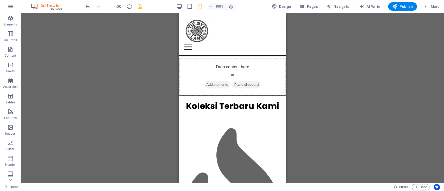
scroll to position [220, 0]
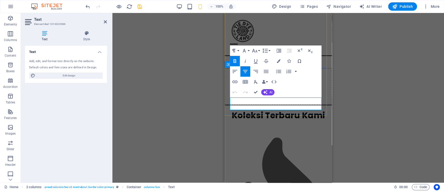
drag, startPoint x: 237, startPoint y: 103, endPoint x: 314, endPoint y: 103, distance: 76.9
click at [302, 80] on div "Paragraph Format Normal Heading 1 Heading 2 Heading 3 Heading 4 Heading 5 Headi…" at bounding box center [275, 71] width 91 height 52
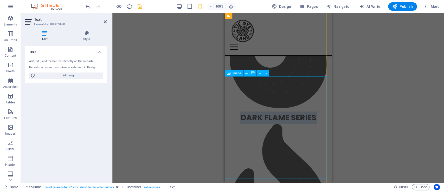
scroll to position [205, 0]
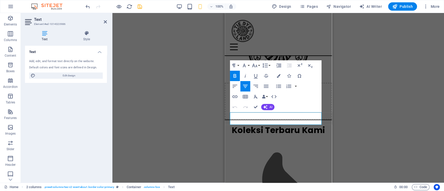
click at [324, 71] on figure at bounding box center [277, 49] width 107 height 68
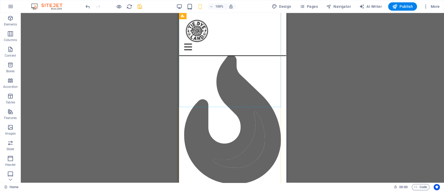
scroll to position [517, 0]
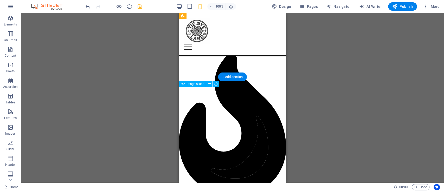
scroll to position [927, 0]
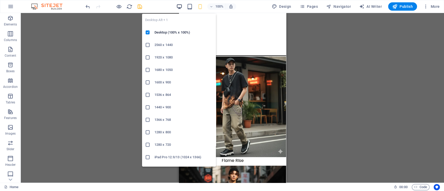
click at [177, 6] on icon "button" at bounding box center [179, 7] width 6 height 6
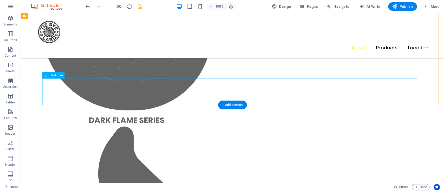
scroll to position [760, 0]
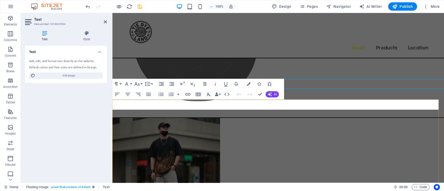
scroll to position [781, 0]
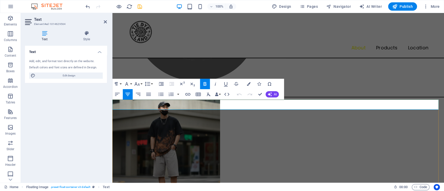
drag, startPoint x: 260, startPoint y: 101, endPoint x: 304, endPoint y: 97, distance: 43.4
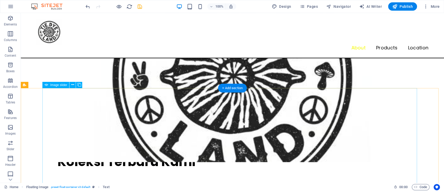
scroll to position [448, 0]
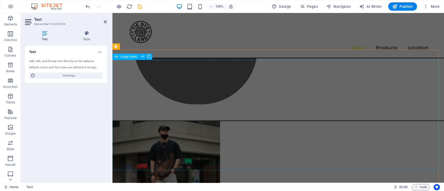
scroll to position [832, 0]
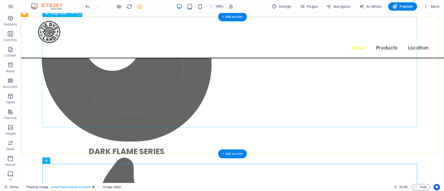
scroll to position [760, 0]
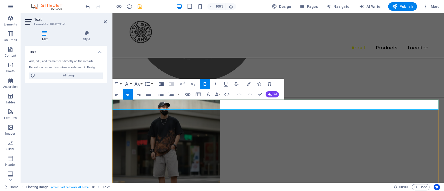
drag, startPoint x: 294, startPoint y: 101, endPoint x: 255, endPoint y: 100, distance: 39.3
click at [205, 85] on icon "button" at bounding box center [205, 84] width 6 height 6
click at [216, 84] on icon "button" at bounding box center [215, 84] width 6 height 6
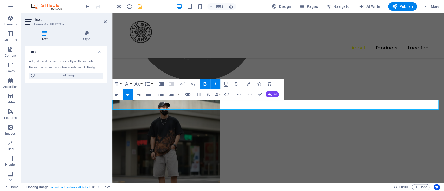
click at [216, 84] on icon "button" at bounding box center [215, 84] width 6 height 6
click at [207, 83] on icon "button" at bounding box center [205, 84] width 6 height 6
click at [208, 83] on button "Bold" at bounding box center [205, 84] width 10 height 10
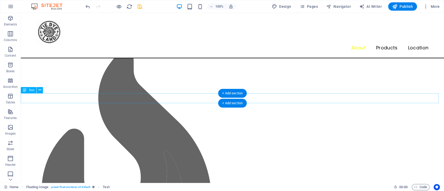
scroll to position [587, 0]
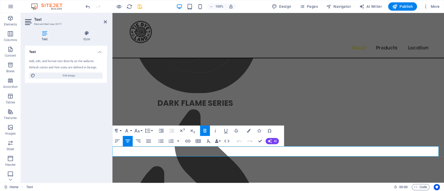
drag, startPoint x: 264, startPoint y: 151, endPoint x: 288, endPoint y: 148, distance: 24.0
click at [213, 130] on icon "button" at bounding box center [215, 131] width 6 height 6
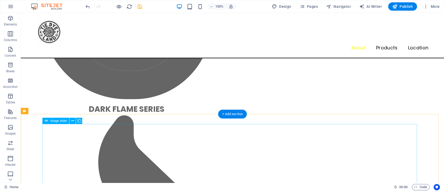
scroll to position [774, 0]
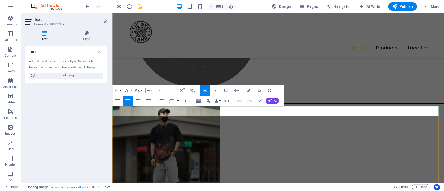
drag, startPoint x: 296, startPoint y: 112, endPoint x: 259, endPoint y: 112, distance: 36.9
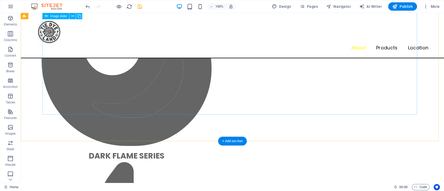
scroll to position [511, 0]
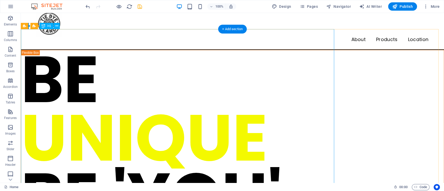
scroll to position [0, 0]
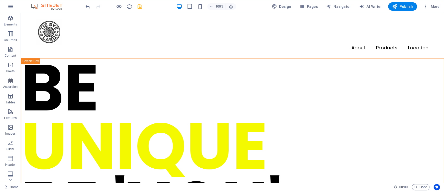
click at [140, 6] on icon "save" at bounding box center [140, 7] width 6 height 6
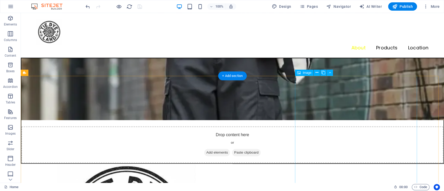
scroll to position [312, 0]
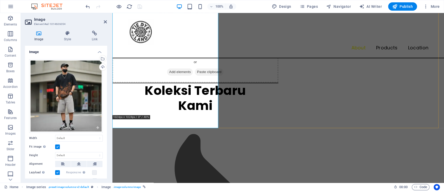
scroll to position [381, 0]
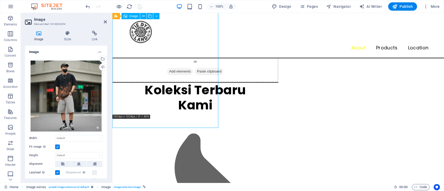
drag, startPoint x: 216, startPoint y: 125, endPoint x: 215, endPoint y: 121, distance: 4.3
drag, startPoint x: 217, startPoint y: 127, endPoint x: 212, endPoint y: 120, distance: 8.7
drag, startPoint x: 161, startPoint y: 128, endPoint x: 162, endPoint y: 122, distance: 6.6
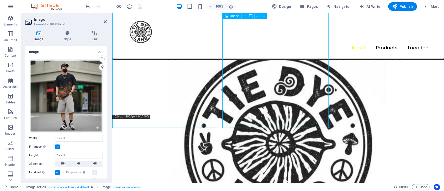
scroll to position [344, 0]
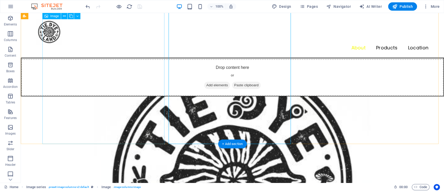
drag, startPoint x: 121, startPoint y: 144, endPoint x: 114, endPoint y: 120, distance: 24.4
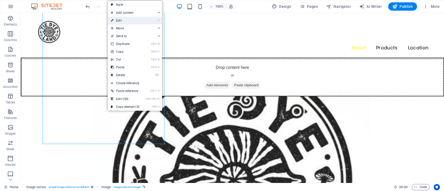
click at [127, 21] on link "⏎ Edit" at bounding box center [125, 21] width 35 height 8
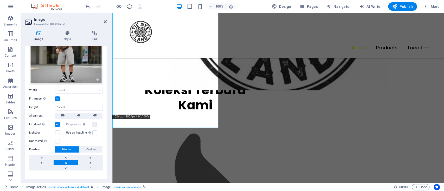
scroll to position [55, 0]
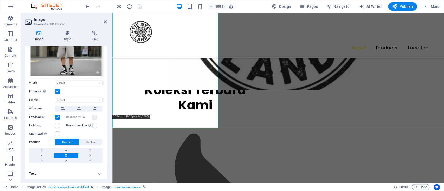
click at [74, 154] on link at bounding box center [66, 155] width 24 height 5
click at [71, 140] on span "Direction" at bounding box center [67, 142] width 10 height 6
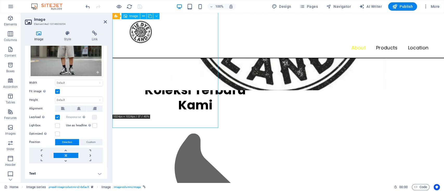
drag, startPoint x: 216, startPoint y: 125, endPoint x: 213, endPoint y: 116, distance: 9.6
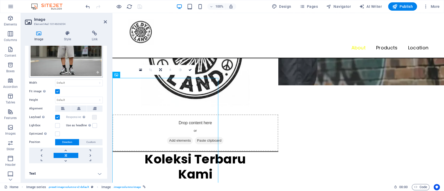
scroll to position [0, 0]
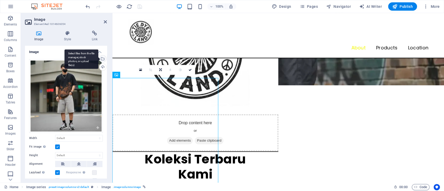
click at [102, 57] on div "Select files from the file manager, stock photos, or upload file(s)" at bounding box center [102, 59] width 8 height 8
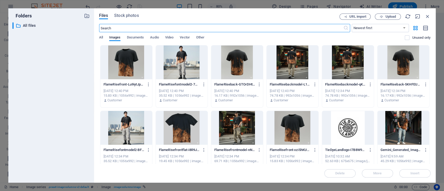
scroll to position [69, 0]
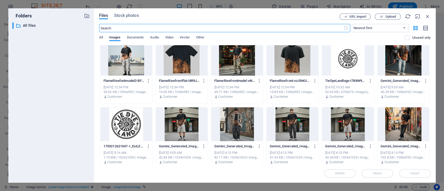
click at [302, 125] on div at bounding box center [292, 124] width 52 height 34
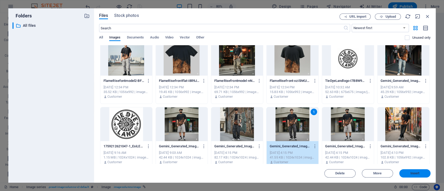
click at [416, 172] on span "Insert" at bounding box center [414, 173] width 9 height 3
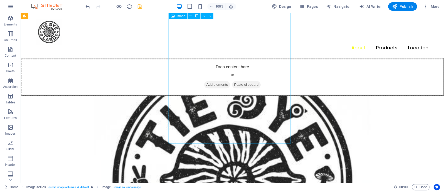
drag, startPoint x: 175, startPoint y: 113, endPoint x: 266, endPoint y: 127, distance: 92.6
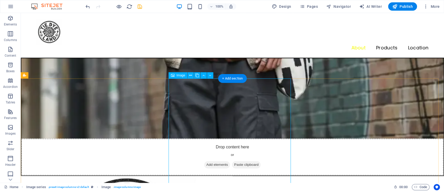
scroll to position [275, 0]
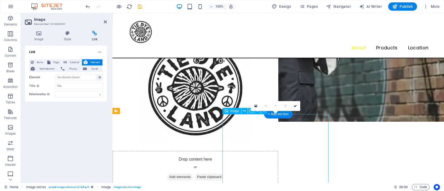
drag, startPoint x: 243, startPoint y: 128, endPoint x: 243, endPoint y: 136, distance: 8.8
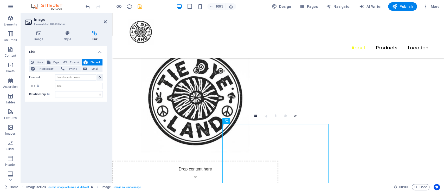
scroll to position [345, 0]
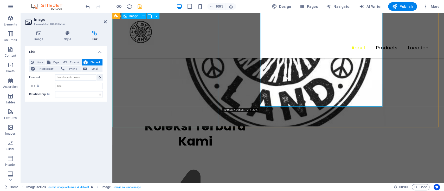
scroll to position [381, 0]
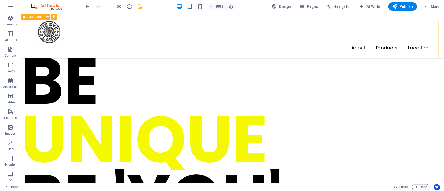
scroll to position [0, 0]
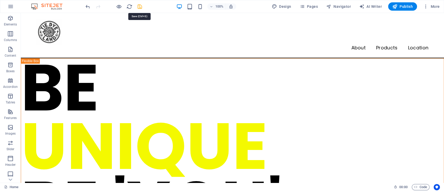
click at [139, 5] on icon "save" at bounding box center [140, 7] width 6 height 6
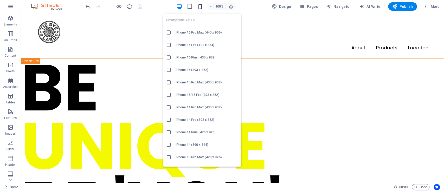
click at [202, 4] on icon "button" at bounding box center [200, 7] width 6 height 6
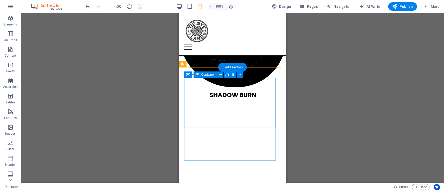
scroll to position [1100, 0]
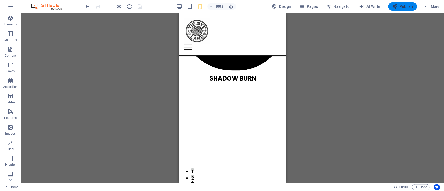
click at [398, 8] on span "Publish" at bounding box center [402, 6] width 21 height 5
